Goal: Task Accomplishment & Management: Complete application form

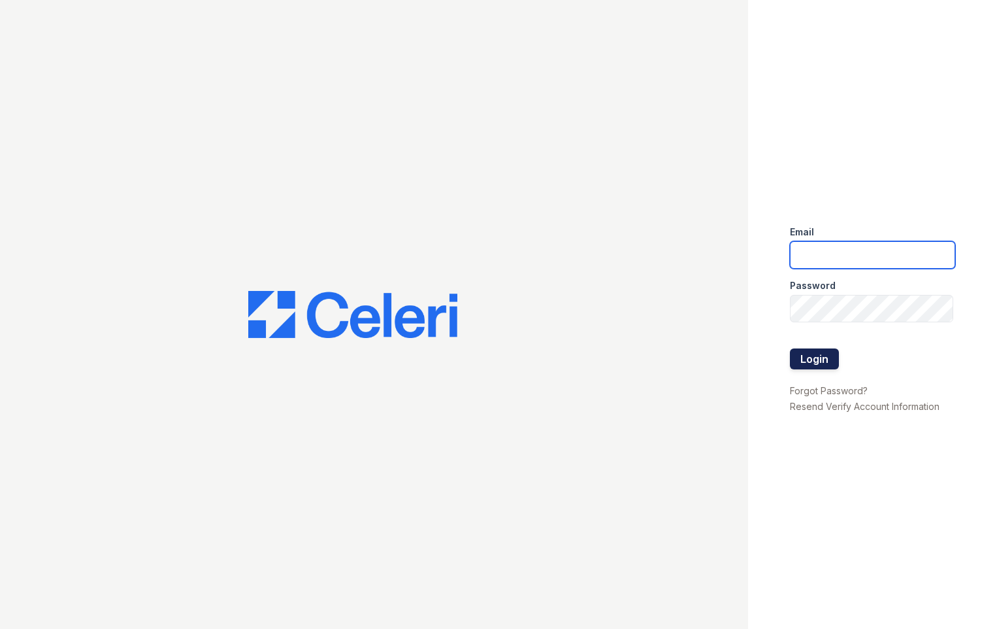
type input "[EMAIL_ADDRESS][DOMAIN_NAME]"
click at [817, 365] on button "Login" at bounding box center [814, 358] width 49 height 21
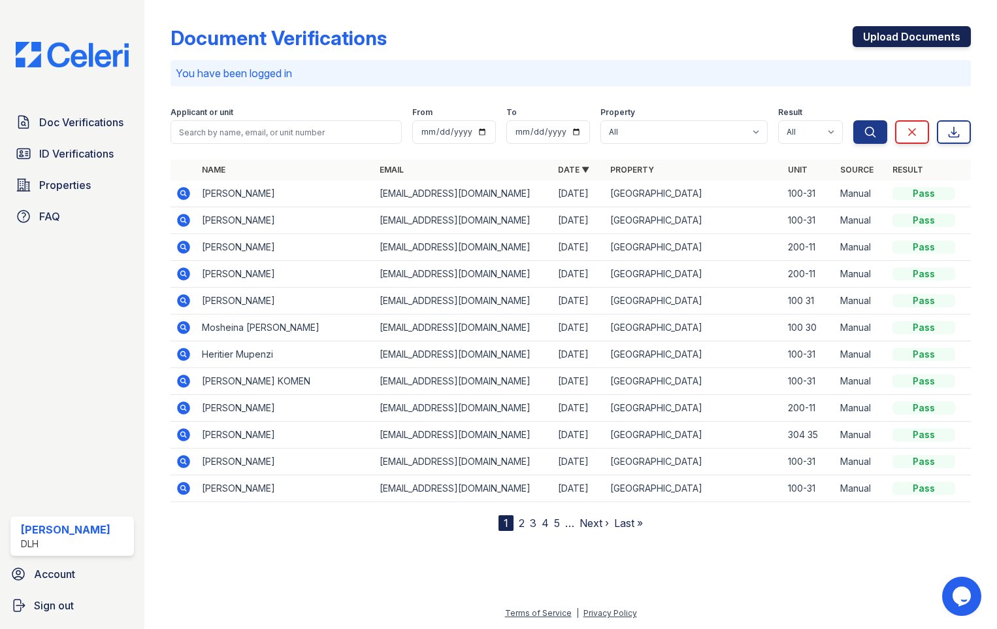
click at [893, 35] on link "Upload Documents" at bounding box center [912, 36] width 118 height 21
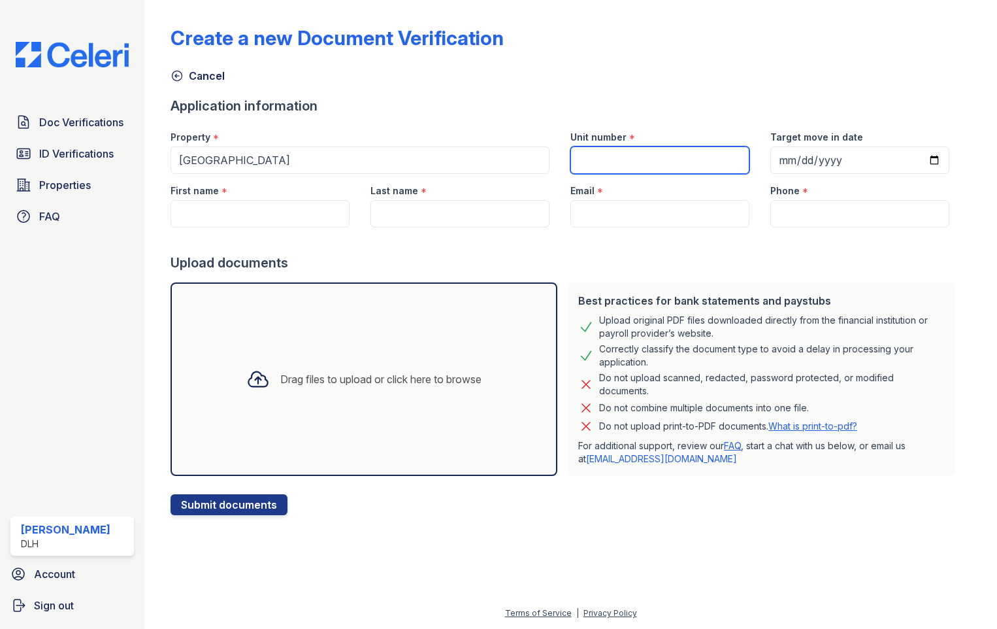
click at [584, 160] on input "Unit number" at bounding box center [660, 159] width 179 height 27
type input "100 31"
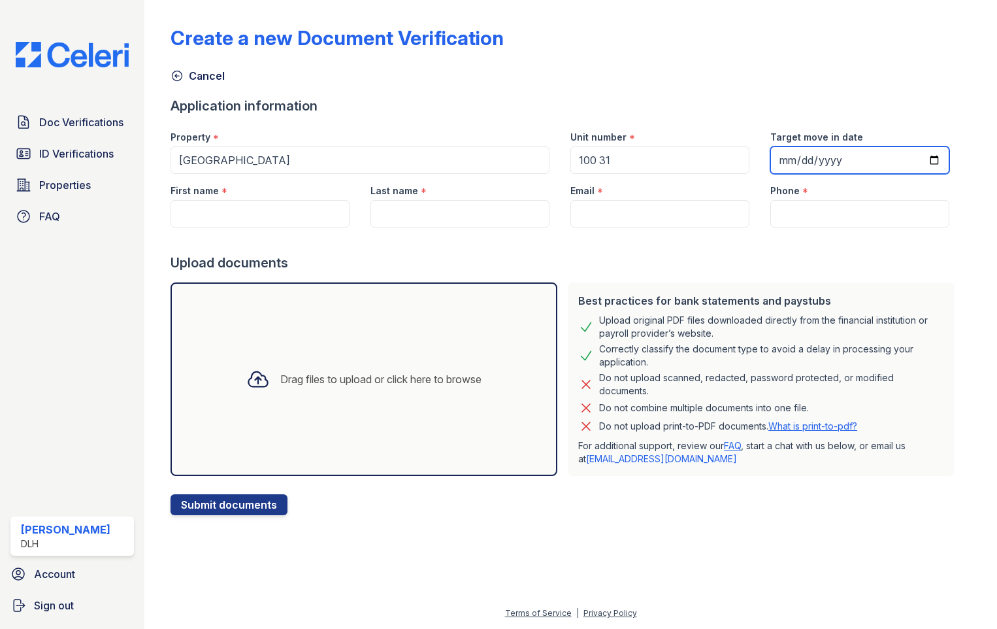
click at [919, 157] on input "Target move in date" at bounding box center [860, 159] width 179 height 27
type input "2025-09-19"
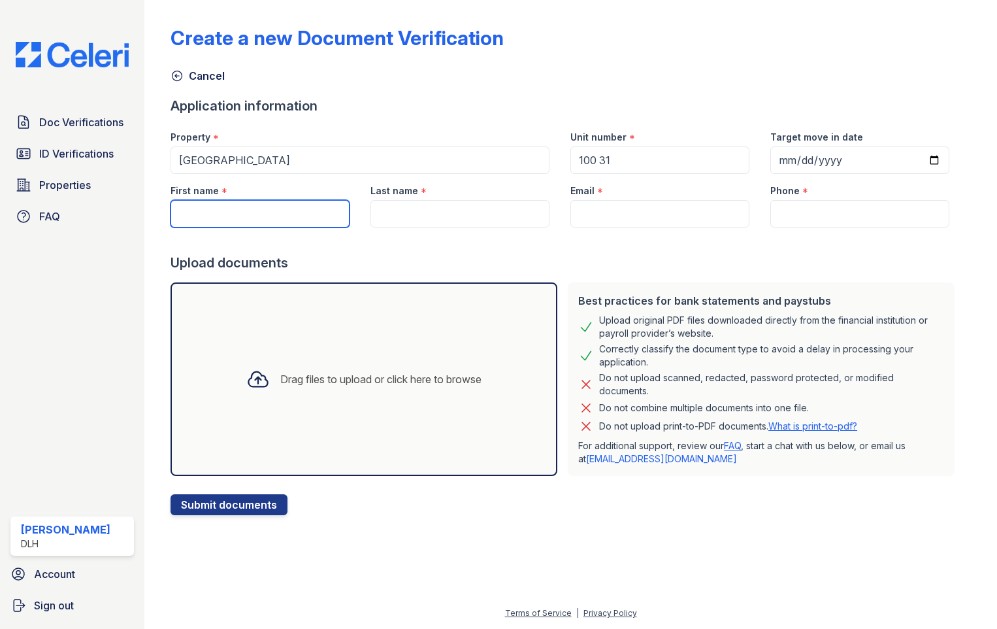
click at [246, 217] on input "First name" at bounding box center [260, 213] width 179 height 27
type input "[PERSON_NAME]"
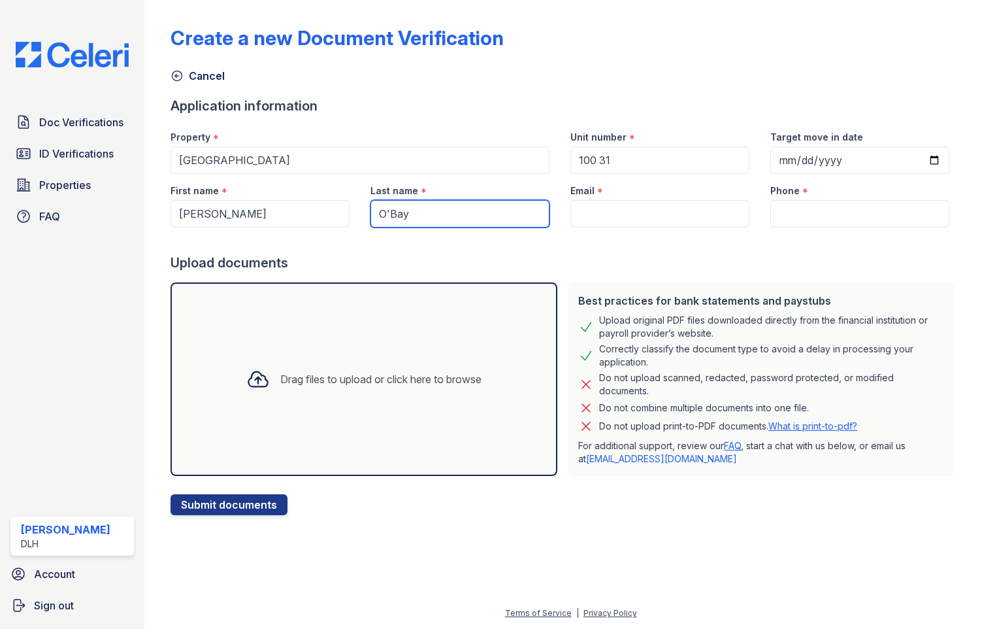
type input "O'Bay"
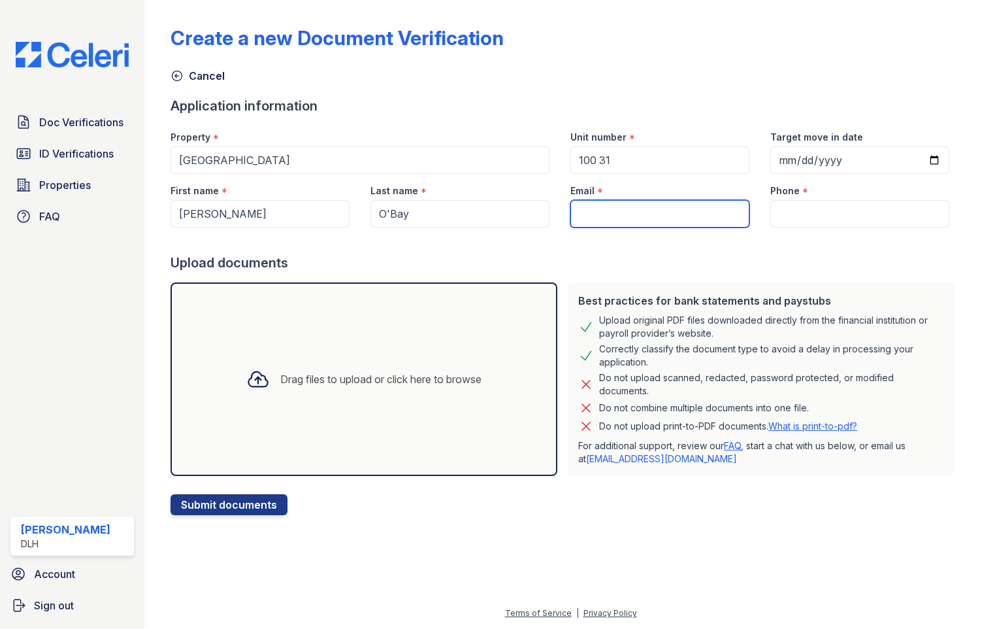
click at [623, 208] on input "Email" at bounding box center [660, 213] width 179 height 27
type input "[EMAIL_ADDRESS][DOMAIN_NAME]"
type input "3154784600"
click at [333, 406] on div "Drag files to upload or click here to browse" at bounding box center [364, 378] width 387 height 193
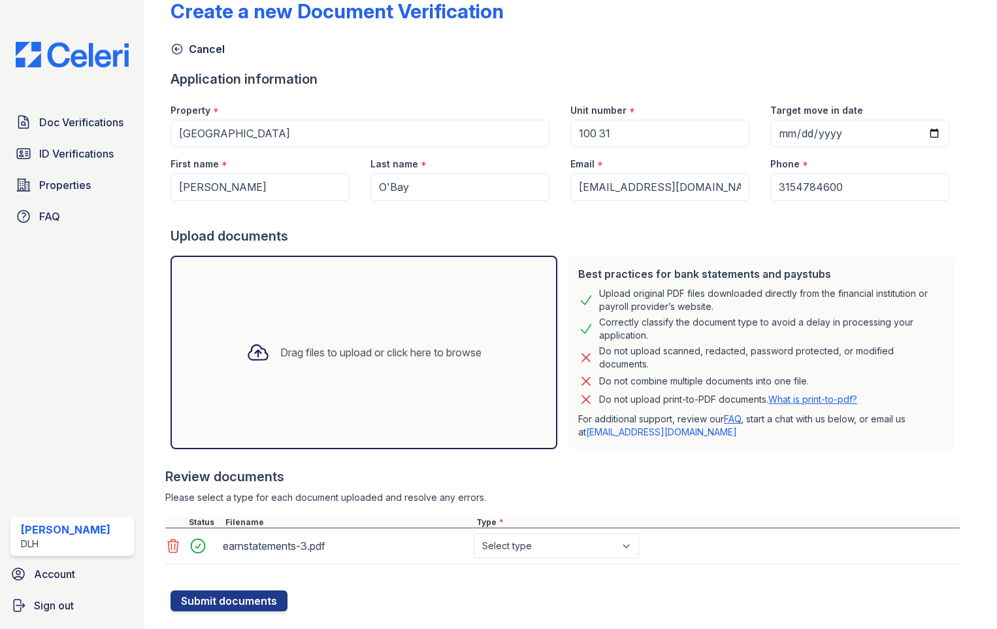
scroll to position [54, 0]
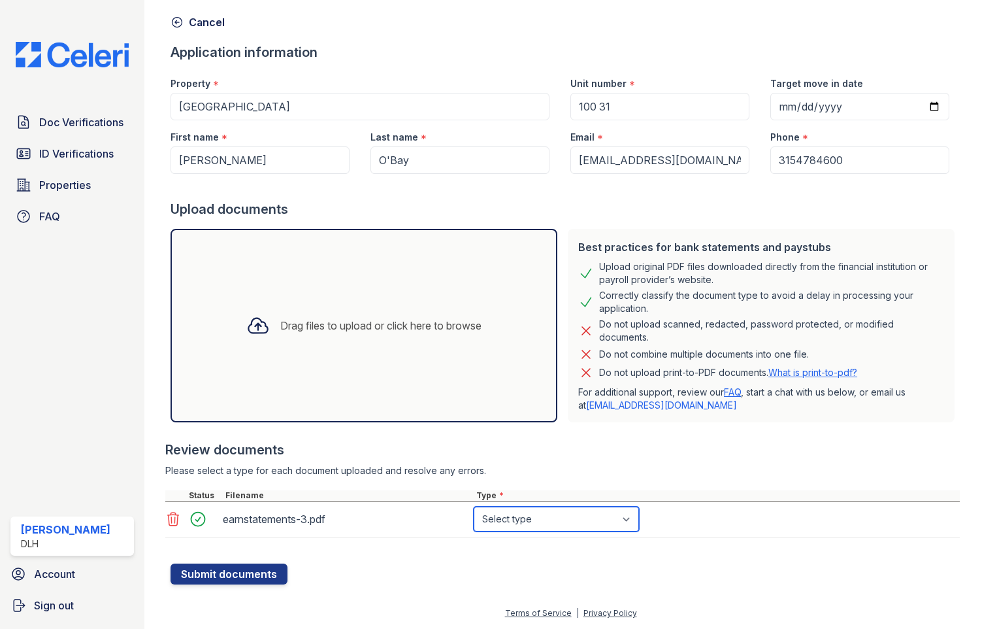
click at [500, 518] on select "Select type Paystub Bank Statement Offer Letter Tax Documents Benefit Award Let…" at bounding box center [556, 519] width 165 height 25
select select "paystub"
click at [474, 507] on select "Select type Paystub Bank Statement Offer Letter Tax Documents Benefit Award Let…" at bounding box center [556, 519] width 165 height 25
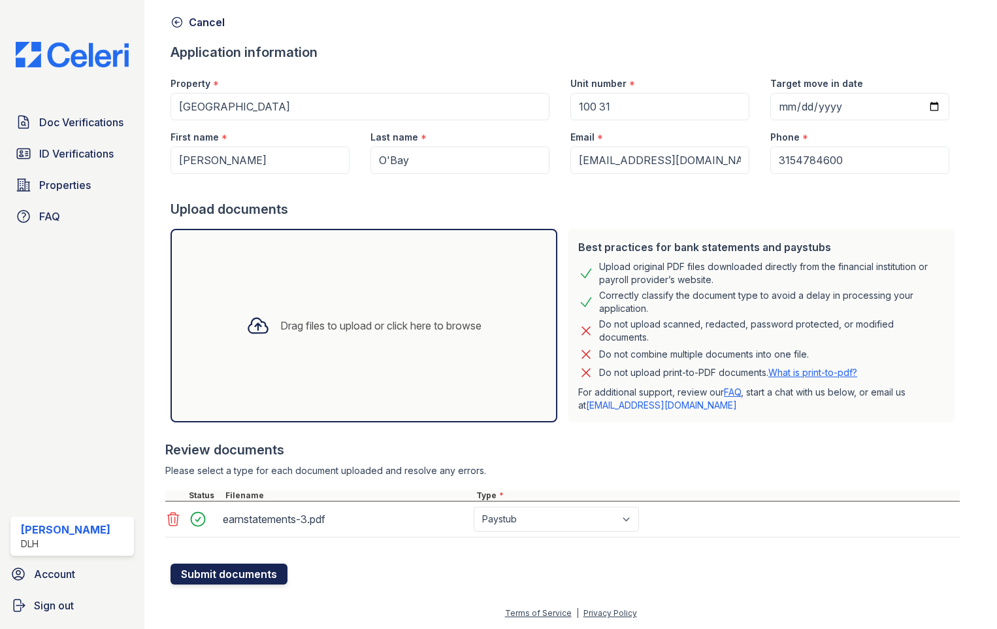
click at [235, 576] on button "Submit documents" at bounding box center [229, 573] width 117 height 21
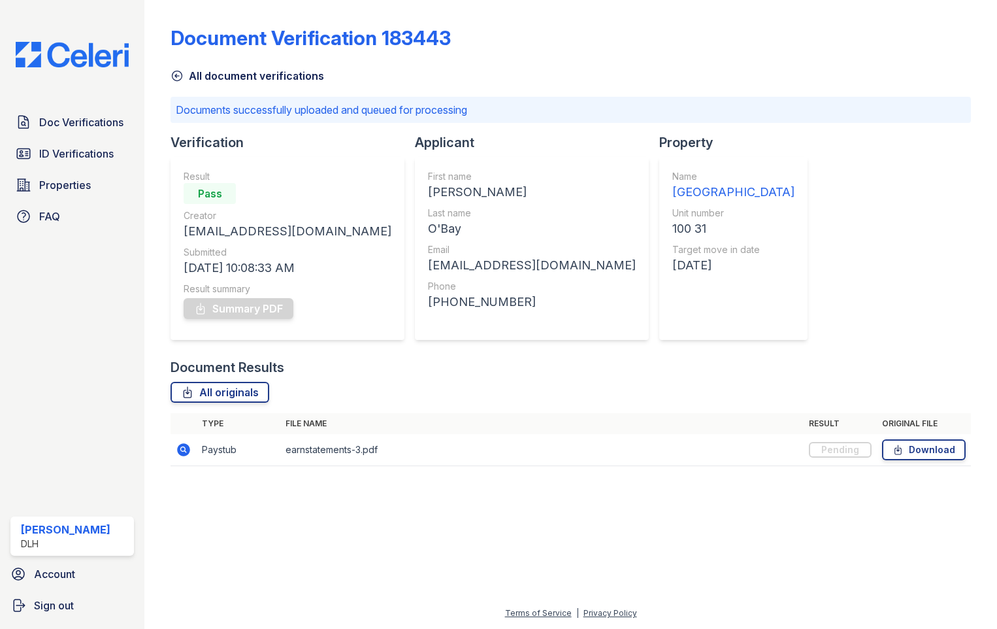
drag, startPoint x: 854, startPoint y: 267, endPoint x: 821, endPoint y: 271, distance: 33.6
click at [854, 267] on div "Document Verification 183443 All document verifications Documents successfully …" at bounding box center [571, 242] width 801 height 474
click at [251, 312] on div "Summary PDF" at bounding box center [288, 308] width 208 height 26
click at [883, 318] on div "Document Verification 183443 All document verifications Documents successfully …" at bounding box center [571, 242] width 801 height 474
click at [407, 435] on td "earnstatements-3.pdf" at bounding box center [541, 450] width 523 height 32
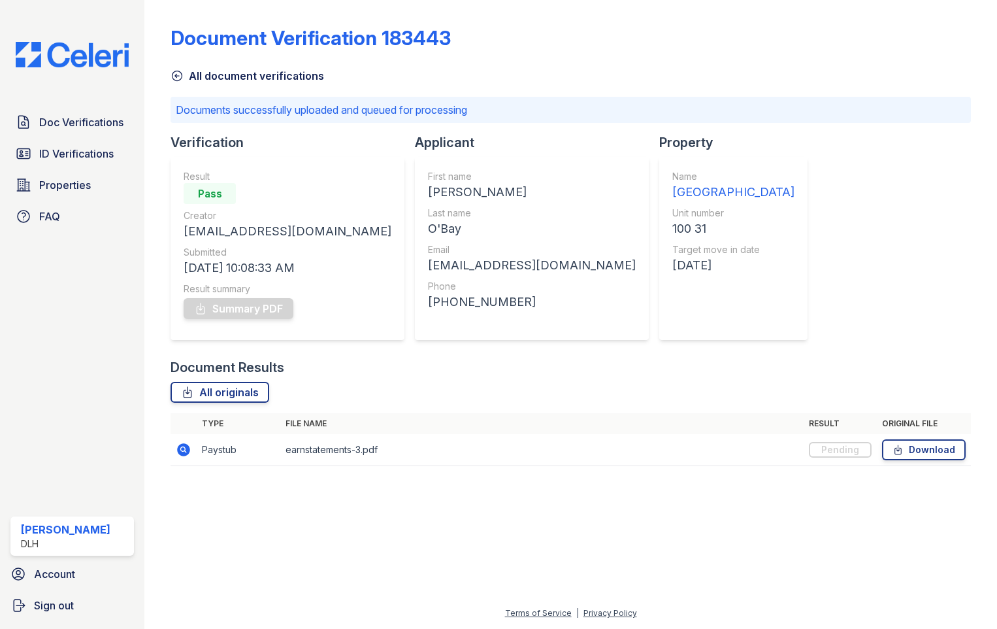
click at [367, 413] on th "File name" at bounding box center [541, 423] width 523 height 21
drag, startPoint x: 341, startPoint y: 365, endPoint x: 352, endPoint y: 359, distance: 12.6
click at [341, 365] on div "Document Results" at bounding box center [571, 367] width 801 height 18
click at [897, 178] on div "Document Verification 183443 All document verifications Documents successfully …" at bounding box center [571, 242] width 801 height 474
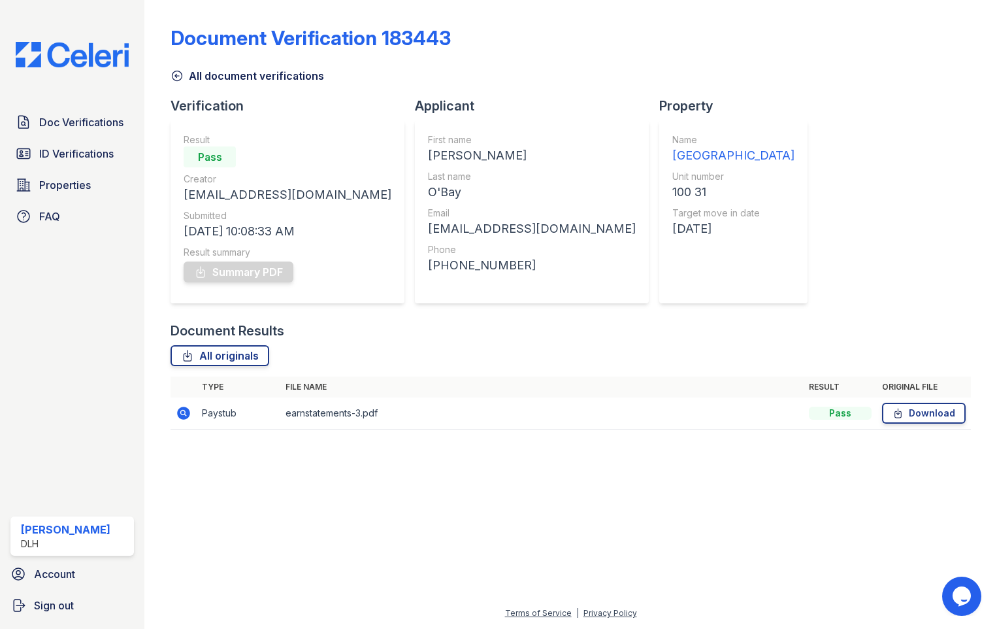
click at [267, 280] on div "Summary PDF" at bounding box center [288, 272] width 208 height 26
click at [635, 56] on div "Document Verification 183443" at bounding box center [571, 43] width 801 height 34
click at [818, 46] on div "Document Verification 183443" at bounding box center [571, 43] width 801 height 34
click at [206, 271] on div "Summary PDF" at bounding box center [288, 272] width 208 height 26
click at [227, 269] on link "Summary PDF" at bounding box center [239, 271] width 110 height 21
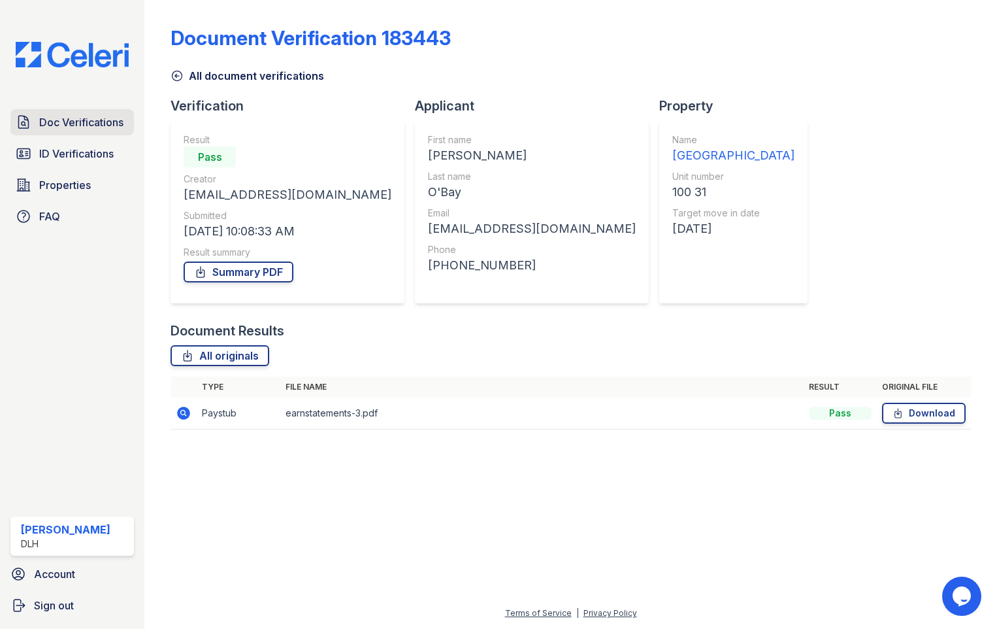
click at [92, 114] on span "Doc Verifications" at bounding box center [81, 122] width 84 height 16
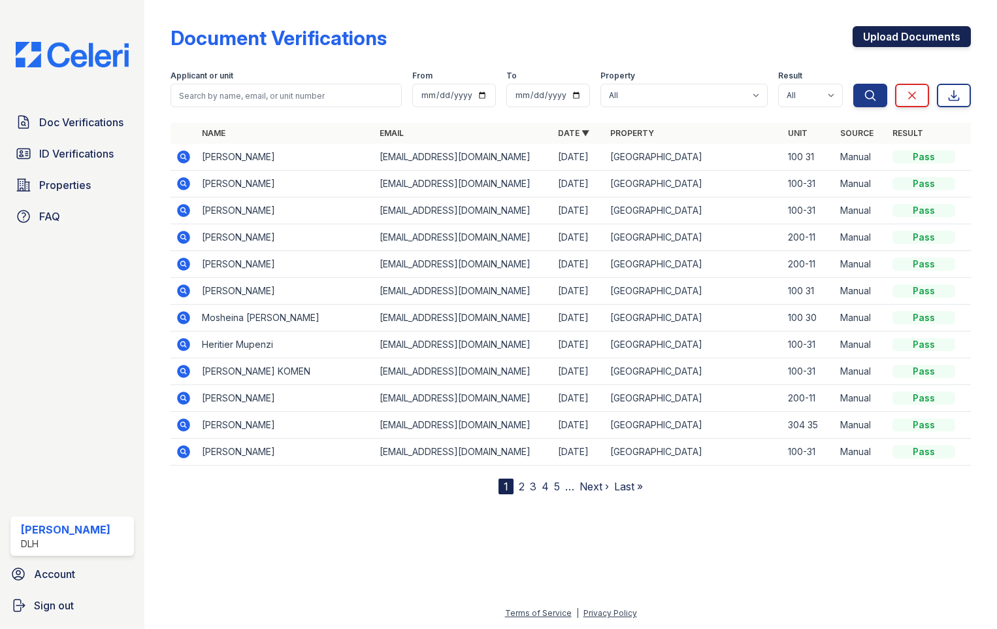
click at [906, 37] on link "Upload Documents" at bounding box center [912, 36] width 118 height 21
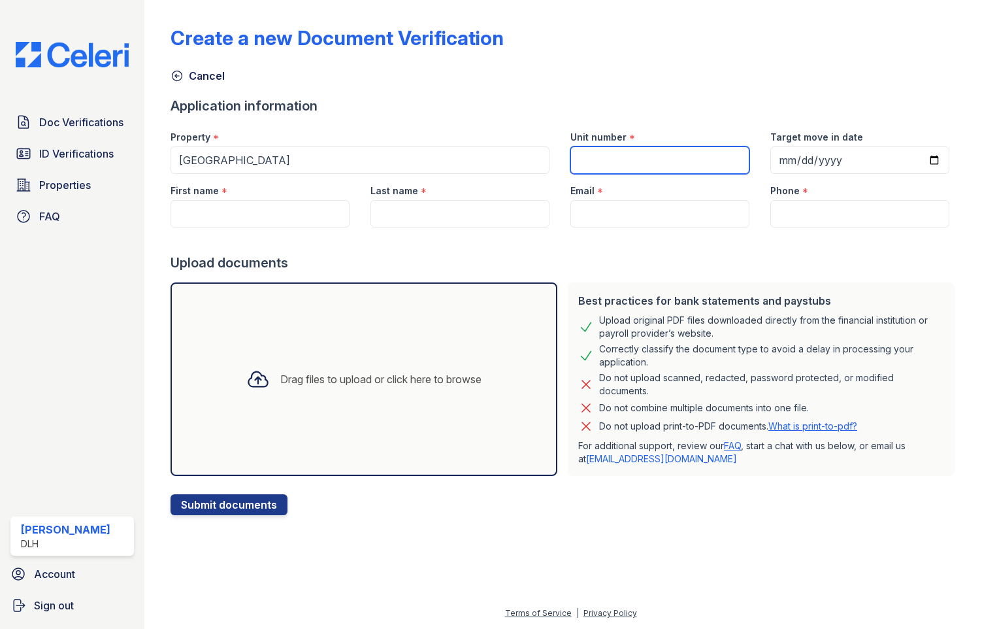
click at [659, 164] on input "Unit number" at bounding box center [660, 159] width 179 height 27
type input "100 31"
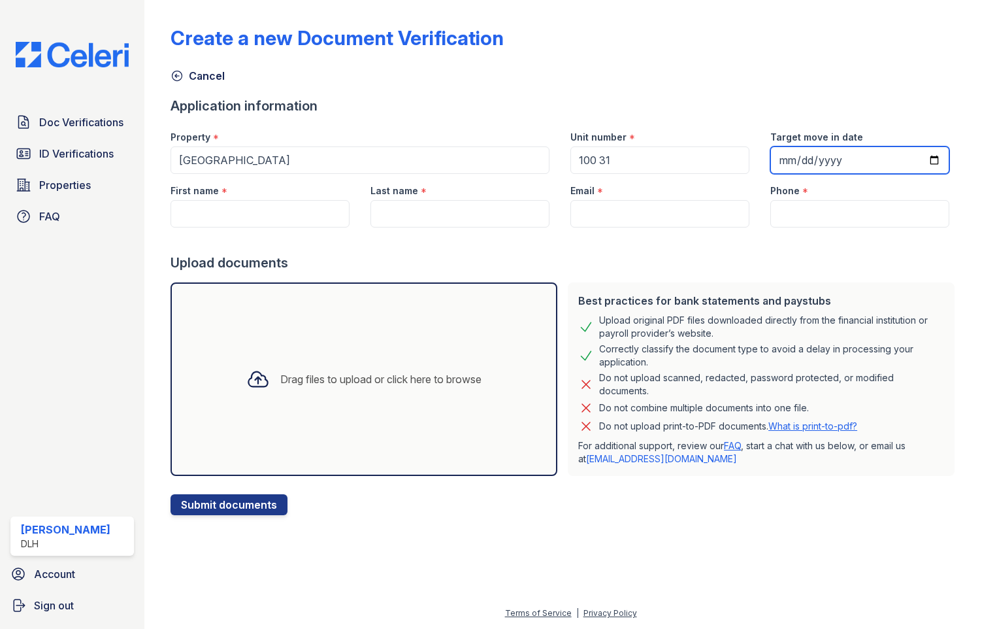
click at [919, 161] on input "Target move in date" at bounding box center [860, 159] width 179 height 27
type input "2025-09-15"
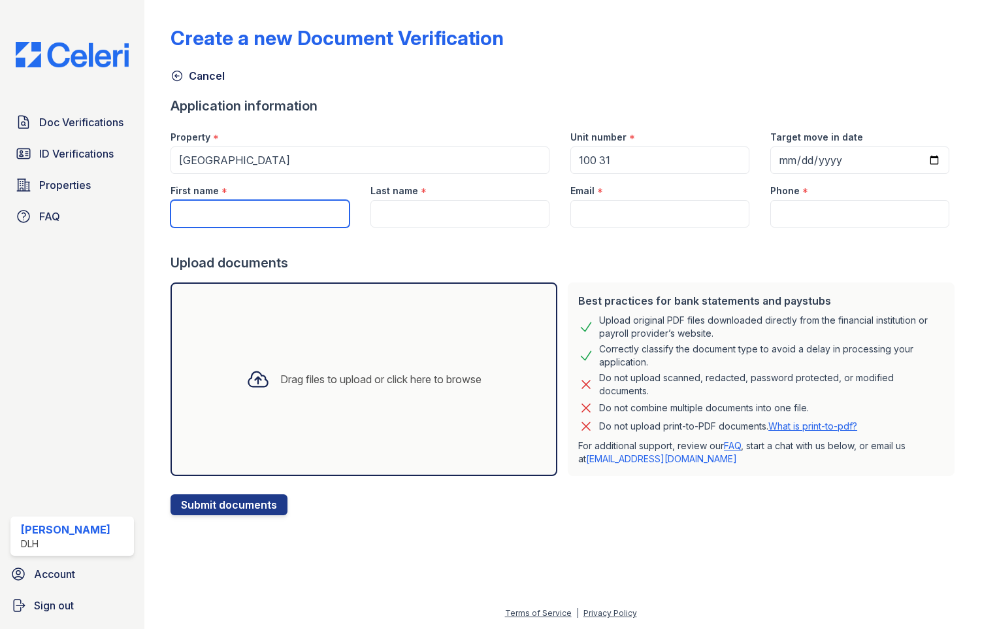
click at [308, 208] on input "First name" at bounding box center [260, 213] width 179 height 27
type input "Katoya"
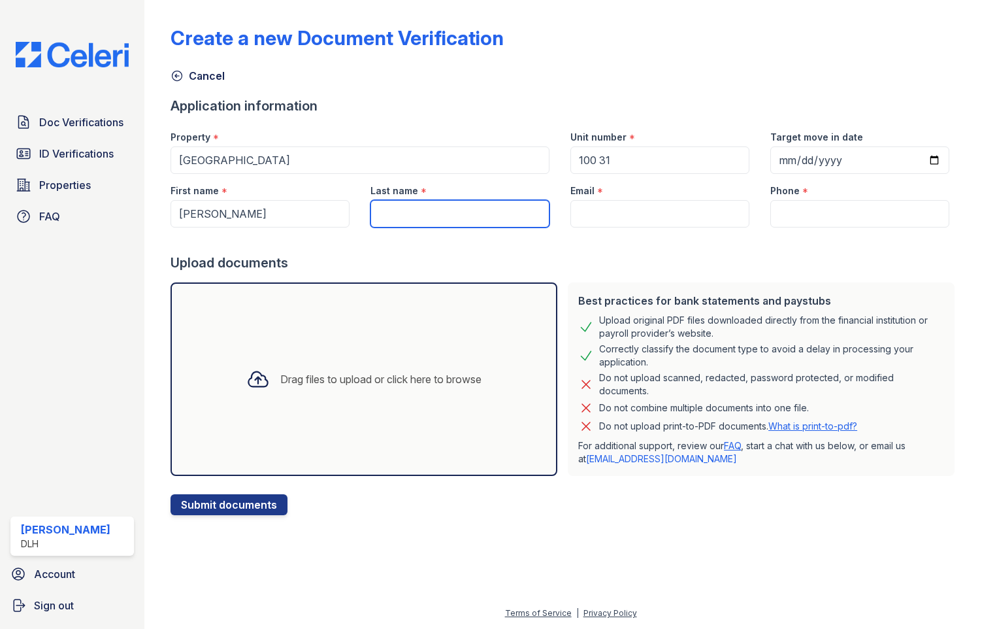
click at [405, 210] on input "Last name" at bounding box center [460, 213] width 179 height 27
type input "Rheubottom"
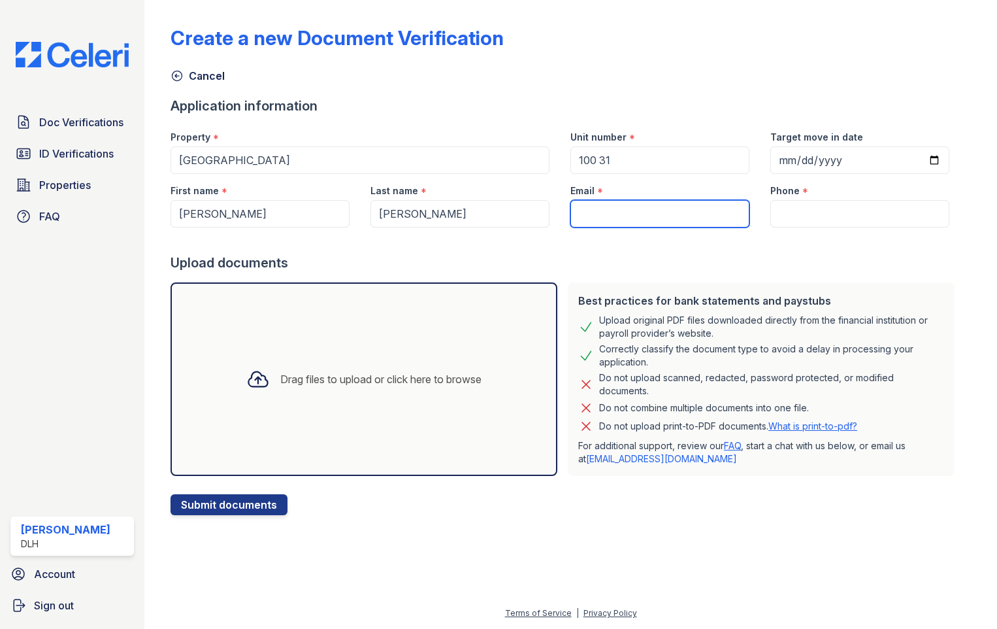
click at [604, 202] on input "Email" at bounding box center [660, 213] width 179 height 27
type input "[EMAIL_ADDRESS][DOMAIN_NAME]"
type input "3154784600"
click at [311, 401] on div "Drag files to upload or click here to browse" at bounding box center [364, 379] width 256 height 44
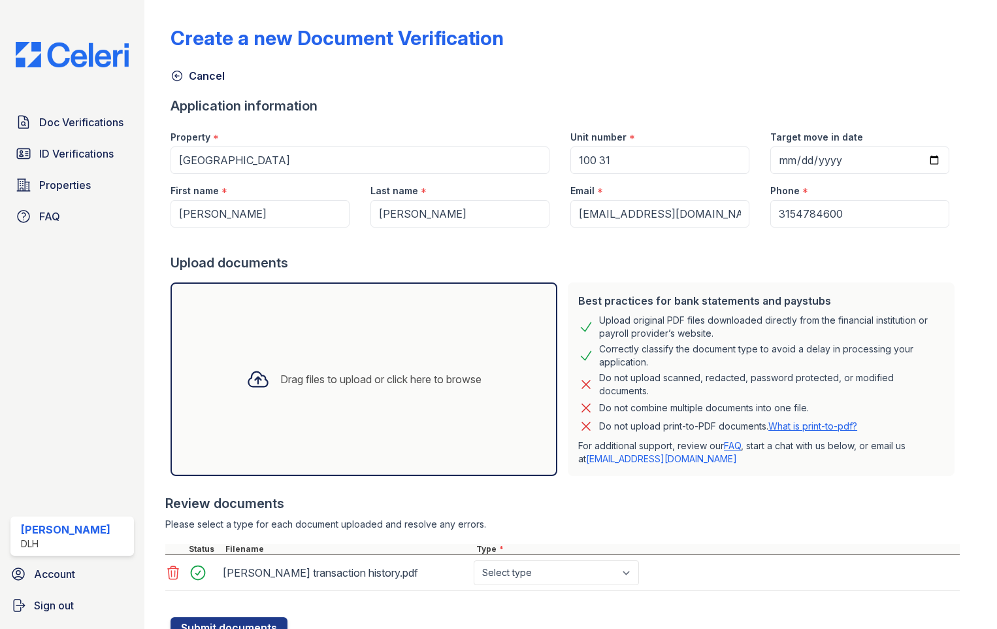
scroll to position [54, 0]
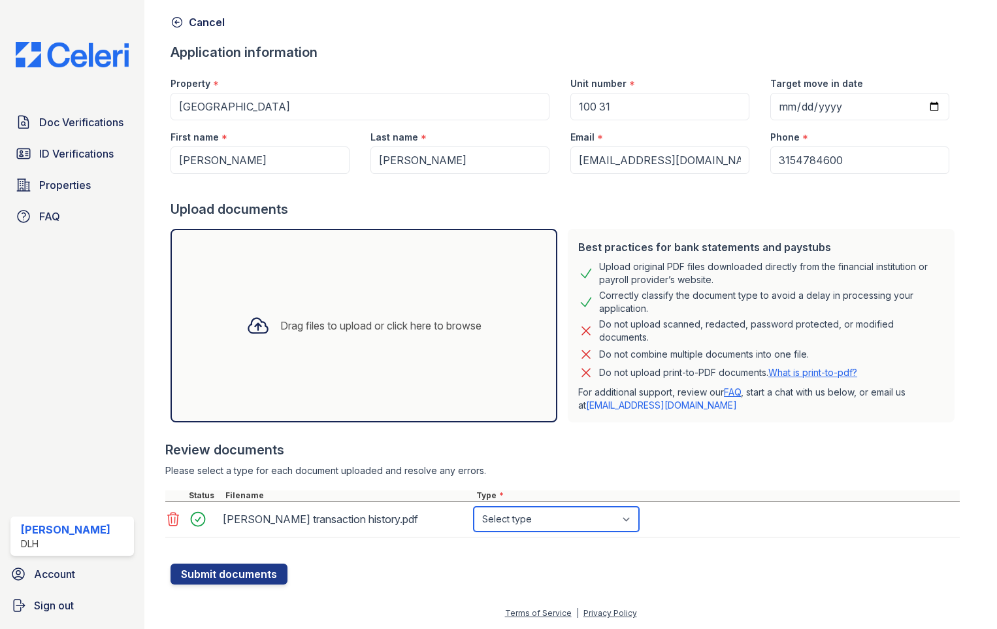
click at [597, 527] on select "Select type Paystub Bank Statement Offer Letter Tax Documents Benefit Award Let…" at bounding box center [556, 519] width 165 height 25
select select "bank_statement"
click at [474, 507] on select "Select type Paystub Bank Statement Offer Letter Tax Documents Benefit Award Let…" at bounding box center [556, 519] width 165 height 25
click at [373, 317] on div "Drag files to upload or click here to browse" at bounding box center [364, 325] width 256 height 44
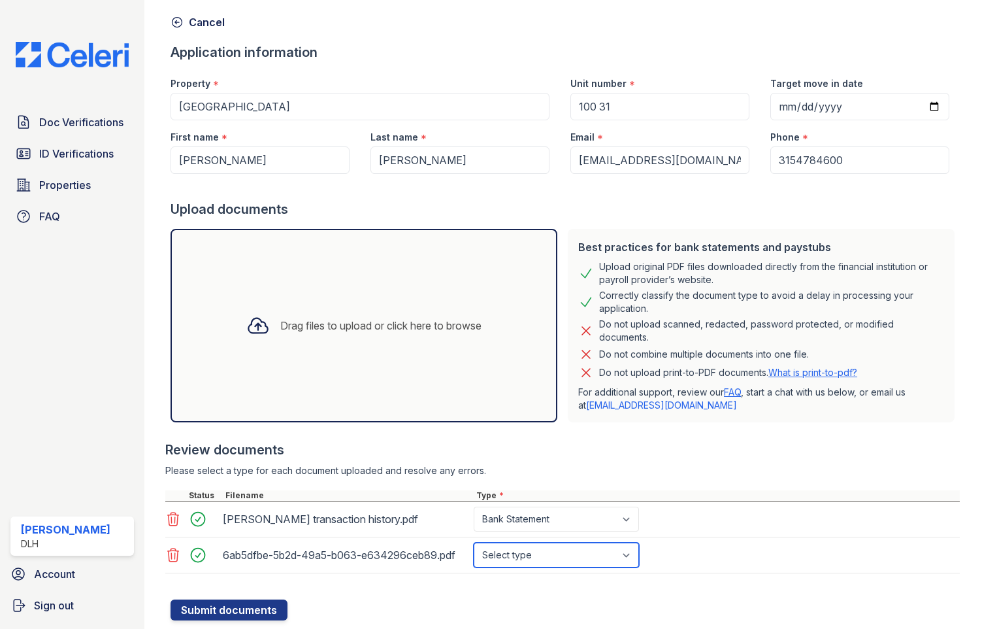
click at [550, 557] on select "Select type Paystub Bank Statement Offer Letter Tax Documents Benefit Award Let…" at bounding box center [556, 554] width 165 height 25
select select "paystub"
click at [474, 542] on select "Select type Paystub Bank Statement Offer Letter Tax Documents Benefit Award Let…" at bounding box center [556, 554] width 165 height 25
click at [237, 609] on button "Submit documents" at bounding box center [229, 609] width 117 height 21
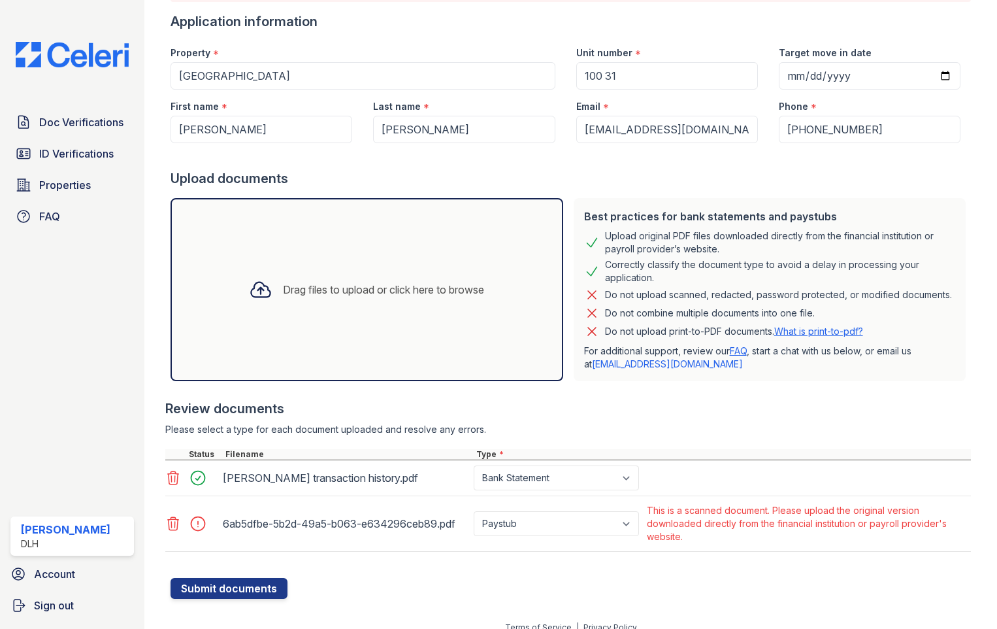
scroll to position [135, 0]
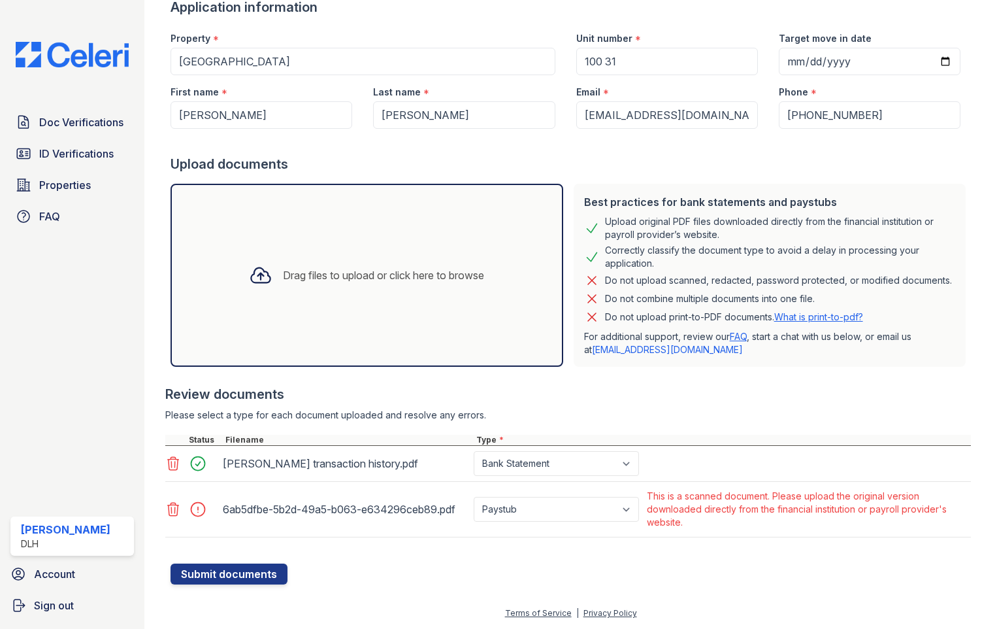
click at [177, 508] on icon at bounding box center [173, 509] width 16 height 16
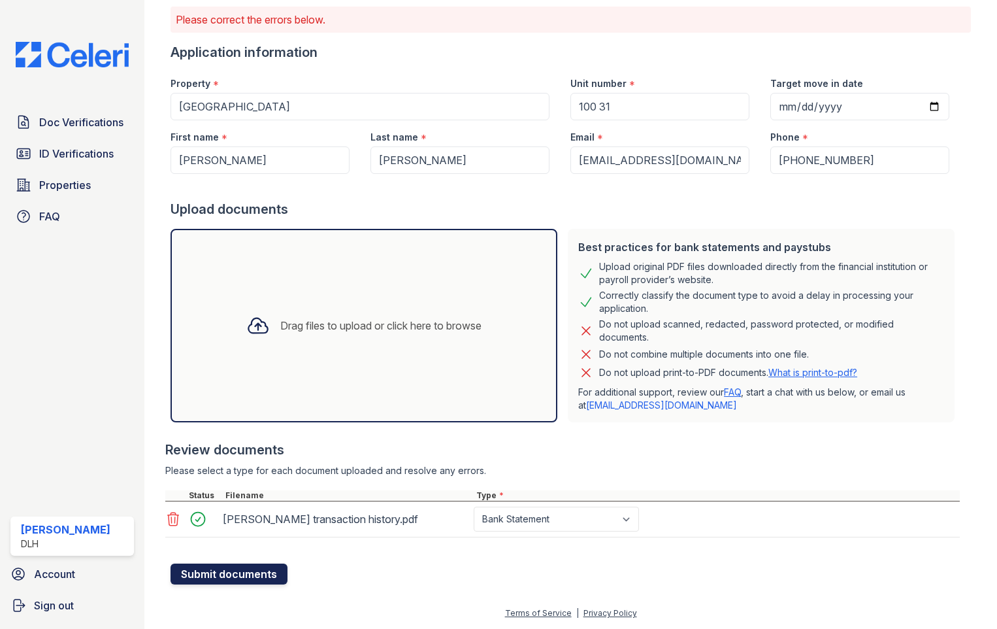
click at [241, 572] on button "Submit documents" at bounding box center [229, 573] width 117 height 21
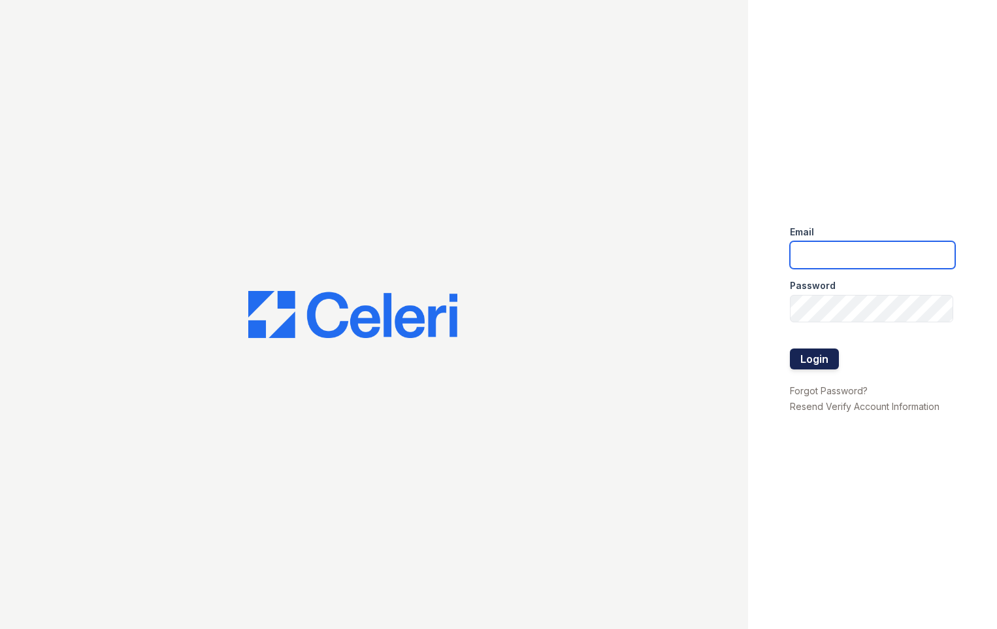
type input "[EMAIL_ADDRESS][DOMAIN_NAME]"
click at [802, 363] on button "Login" at bounding box center [814, 358] width 49 height 21
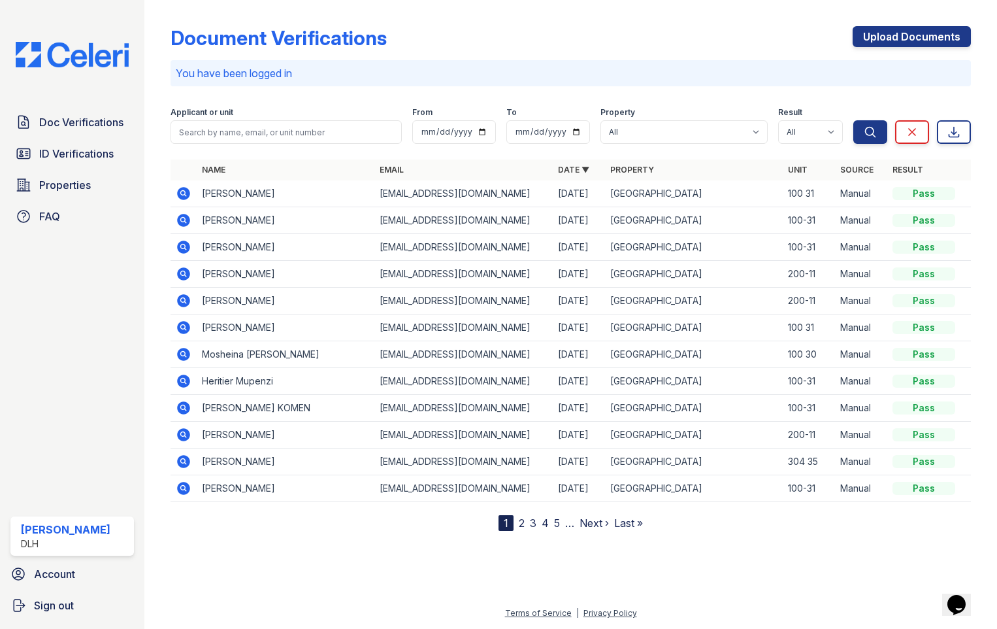
click at [252, 200] on td "Juanita O'Bay" at bounding box center [286, 193] width 178 height 27
click at [311, 186] on td "Juanita O'Bay" at bounding box center [286, 193] width 178 height 27
click at [180, 194] on icon at bounding box center [183, 193] width 13 height 13
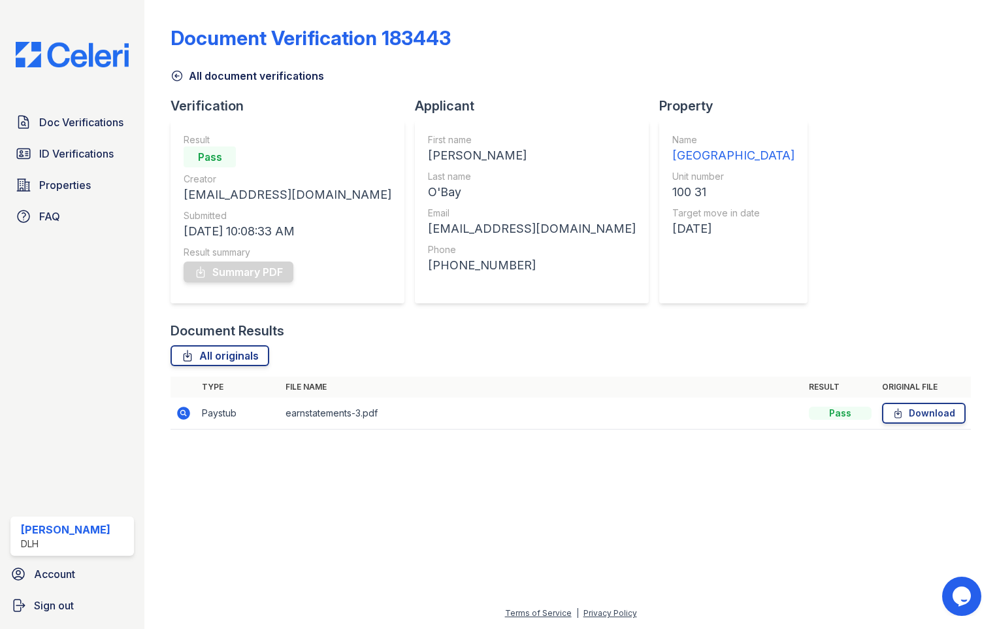
click at [229, 274] on div "Summary PDF" at bounding box center [288, 272] width 208 height 26
